Goal: Navigation & Orientation: Understand site structure

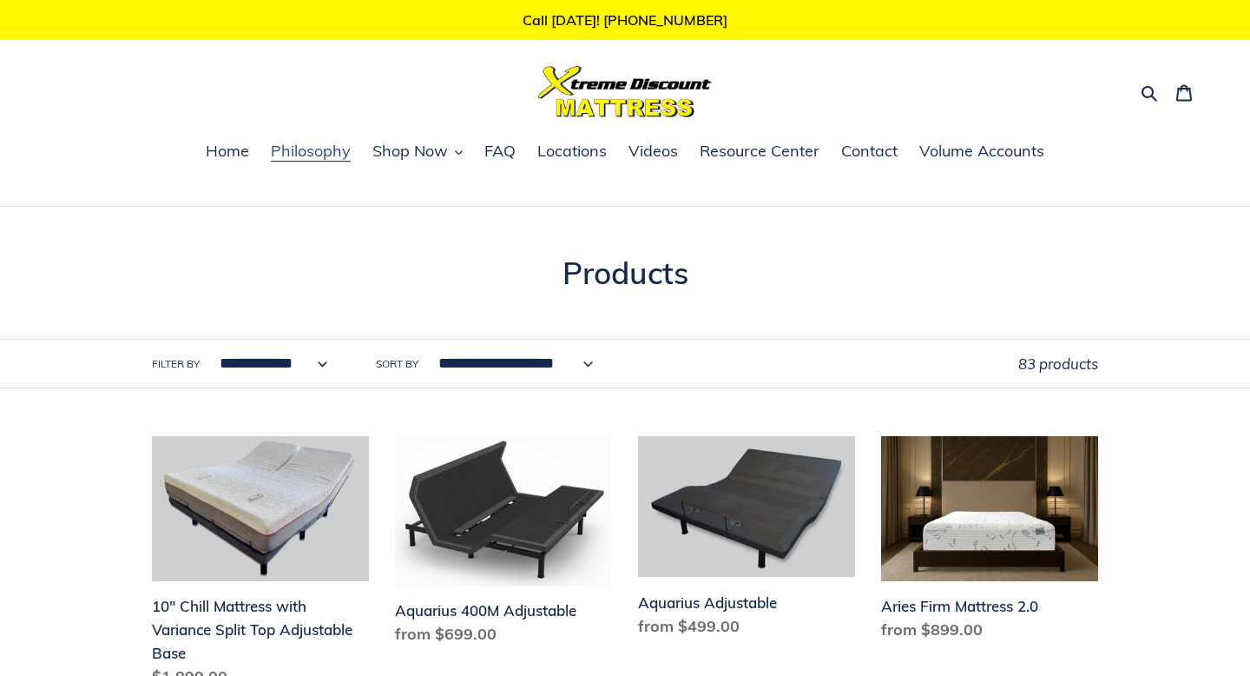
click at [339, 148] on span "Philosophy" at bounding box center [311, 151] width 80 height 21
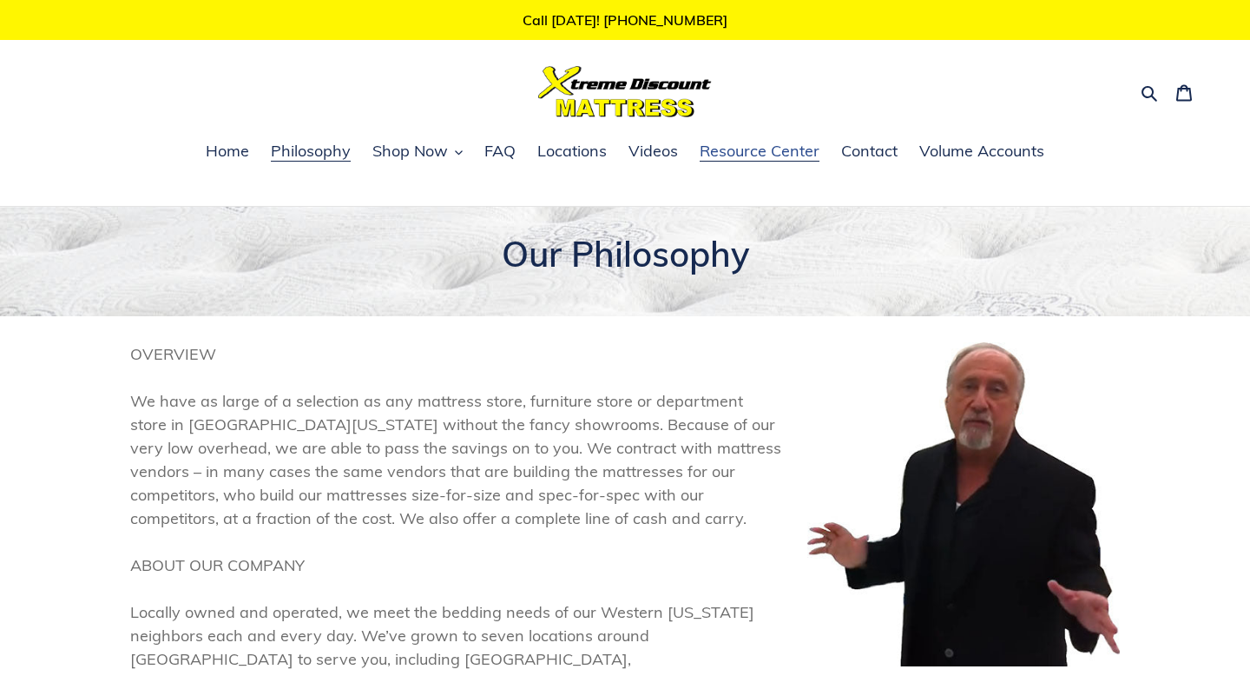
click at [752, 150] on span "Resource Center" at bounding box center [760, 151] width 120 height 21
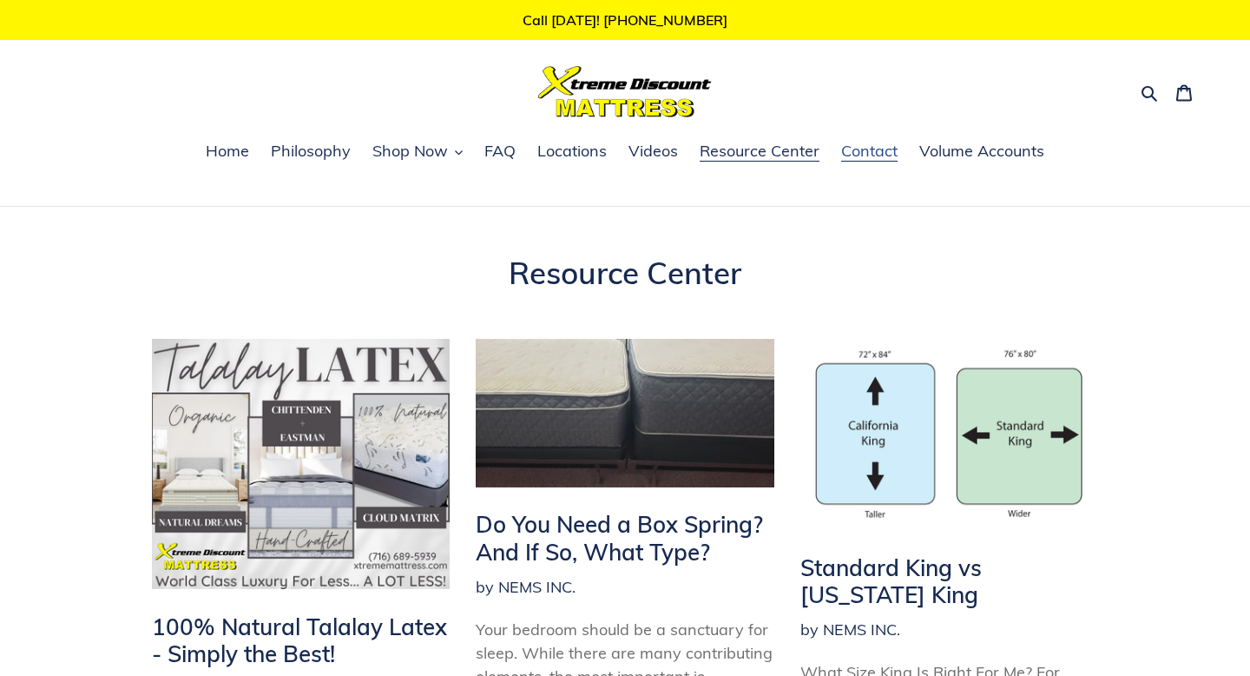
click at [878, 155] on span "Contact" at bounding box center [869, 151] width 56 height 21
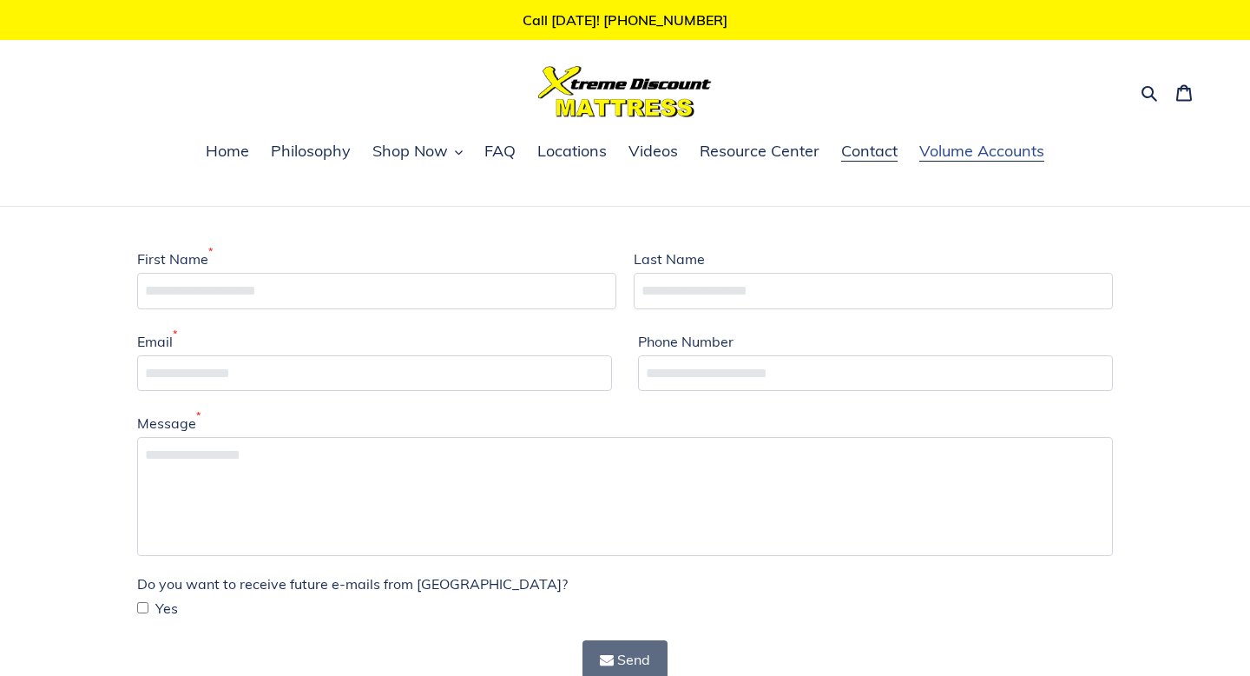
click at [939, 149] on span "Volume Accounts" at bounding box center [981, 151] width 125 height 21
